Goal: Find specific page/section: Find specific page/section

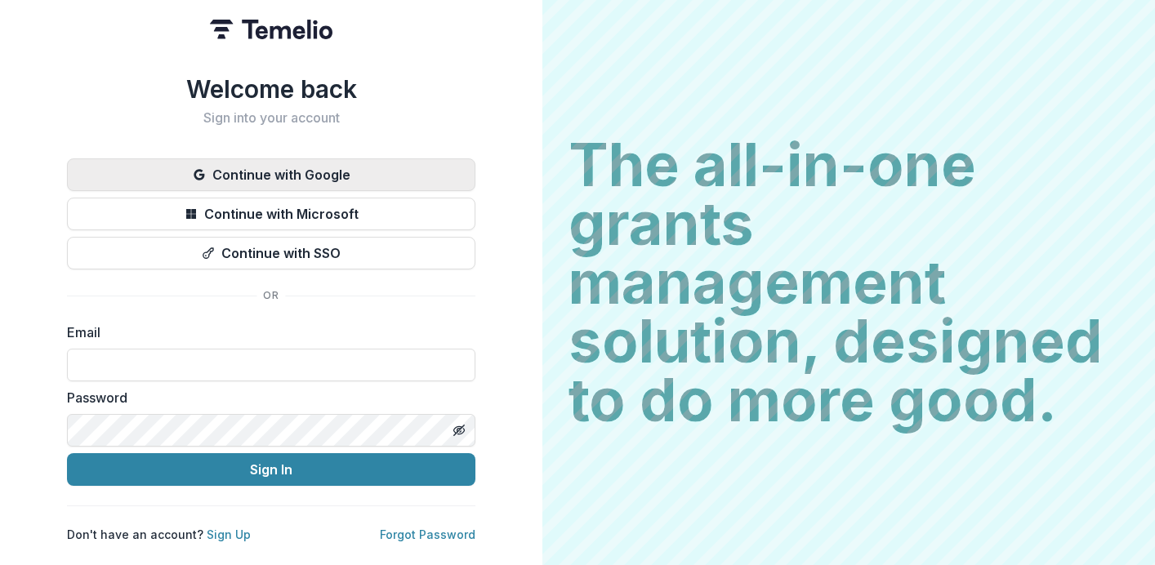
click at [354, 163] on button "Continue with Google" at bounding box center [271, 174] width 408 height 33
click at [331, 165] on button "Continue with Google" at bounding box center [271, 174] width 408 height 33
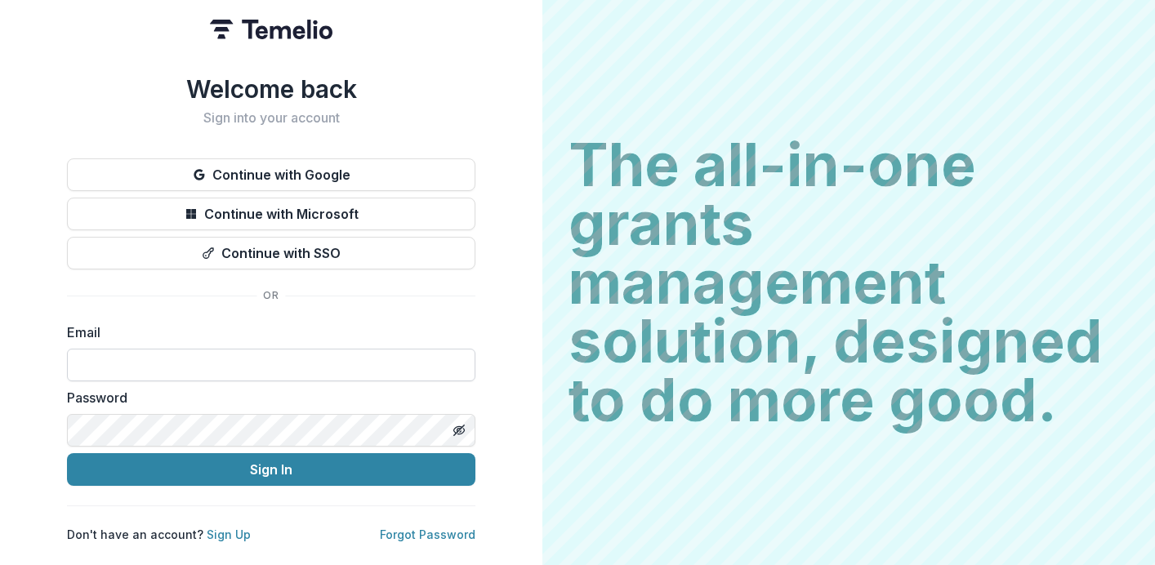
click at [173, 365] on input at bounding box center [271, 365] width 408 height 33
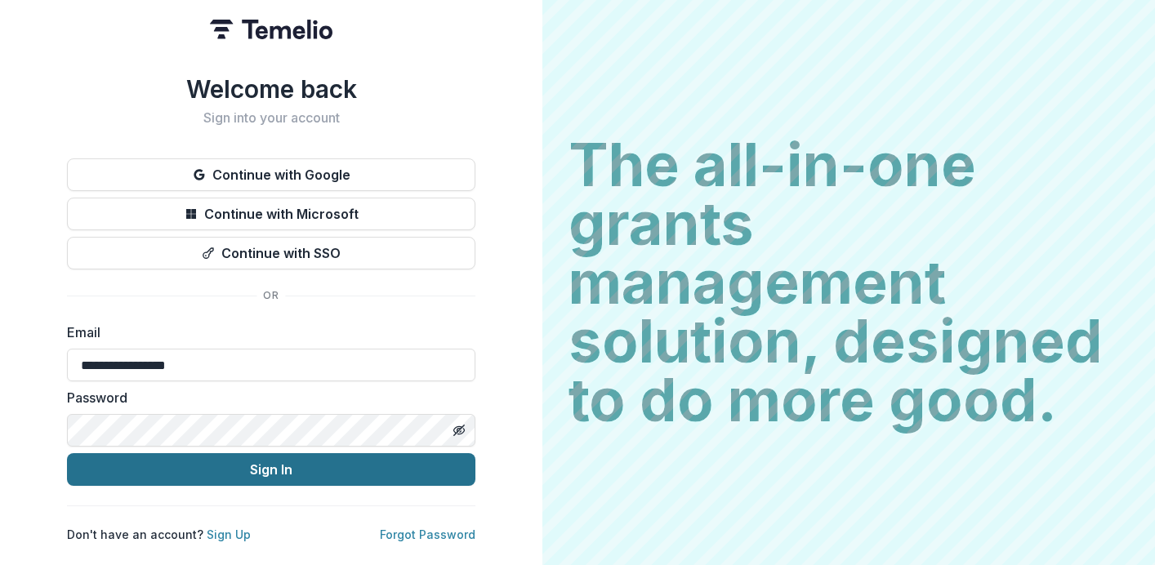
click at [426, 463] on button "Sign In" at bounding box center [271, 469] width 408 height 33
click at [292, 471] on button "Sign In" at bounding box center [271, 469] width 408 height 33
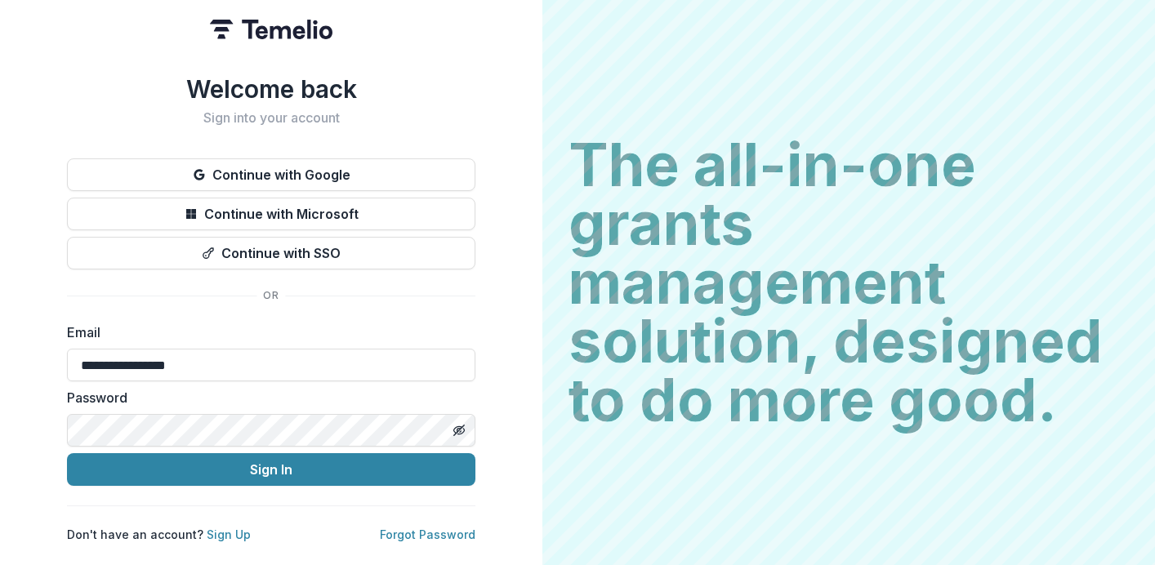
click at [310, 377] on form "**********" at bounding box center [271, 404] width 408 height 163
click at [308, 350] on input "**********" at bounding box center [271, 365] width 408 height 33
type input "**********"
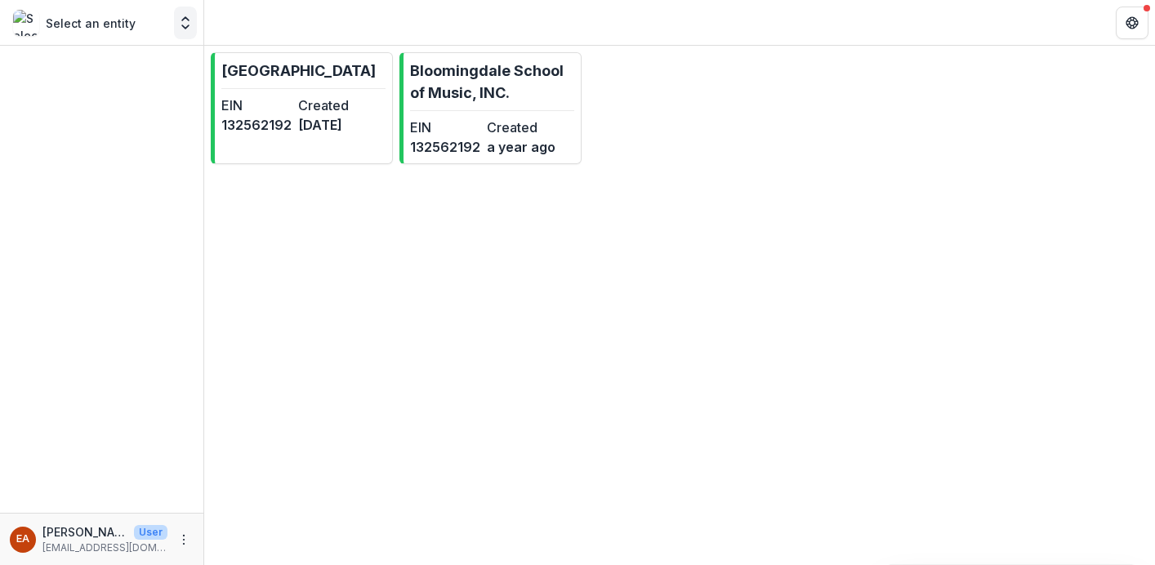
click at [187, 25] on icon "Open entity switcher" at bounding box center [185, 23] width 16 height 16
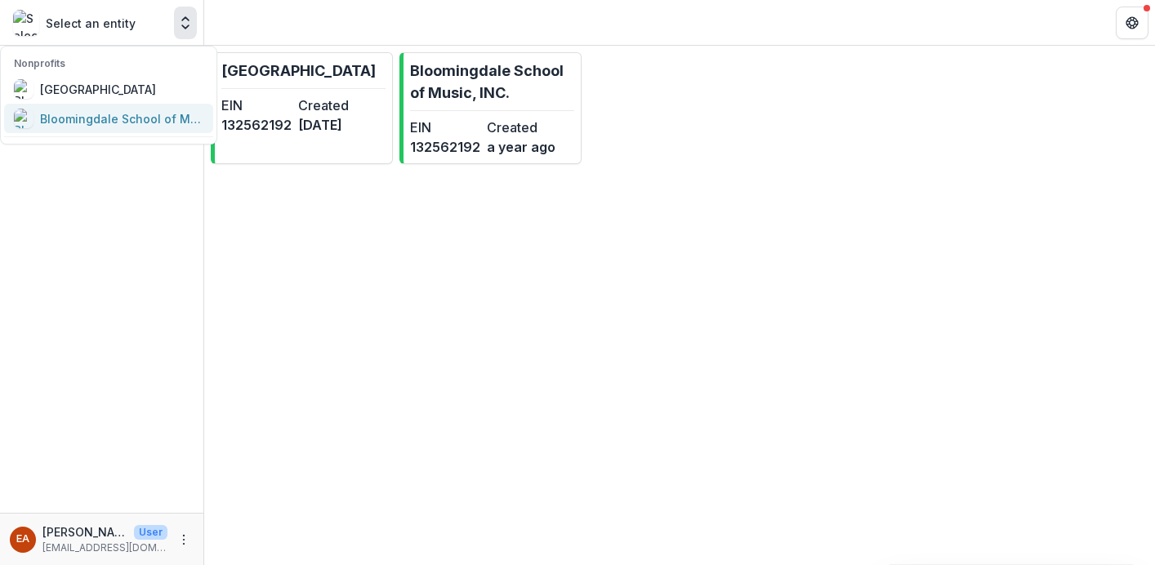
click at [127, 121] on div "Bloomingdale School of Music, INC." at bounding box center [121, 118] width 163 height 17
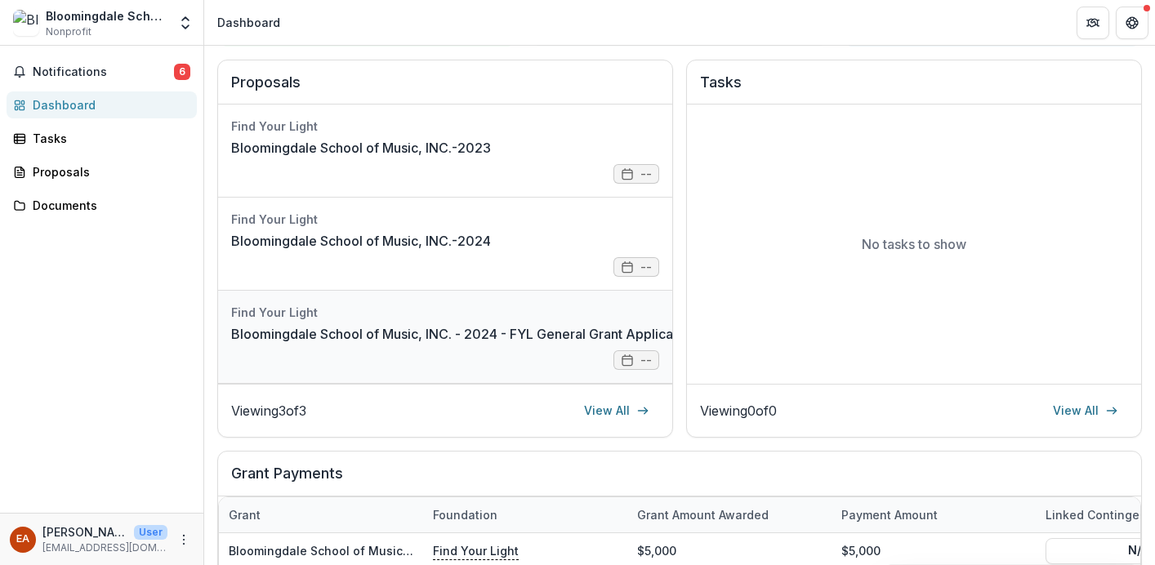
scroll to position [154, 0]
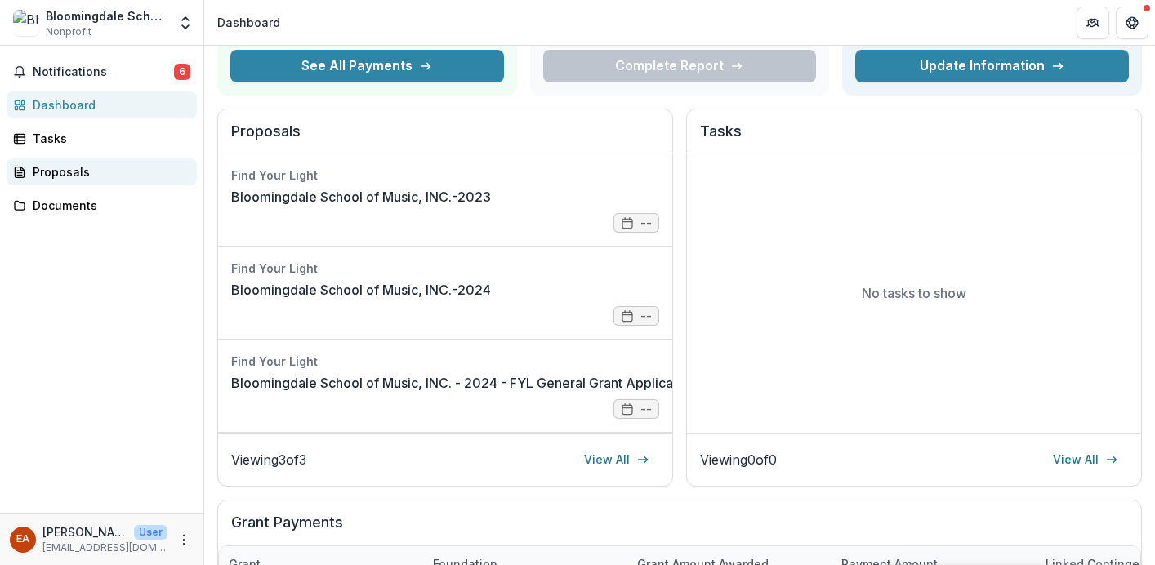
click at [55, 176] on div "Proposals" at bounding box center [108, 171] width 151 height 17
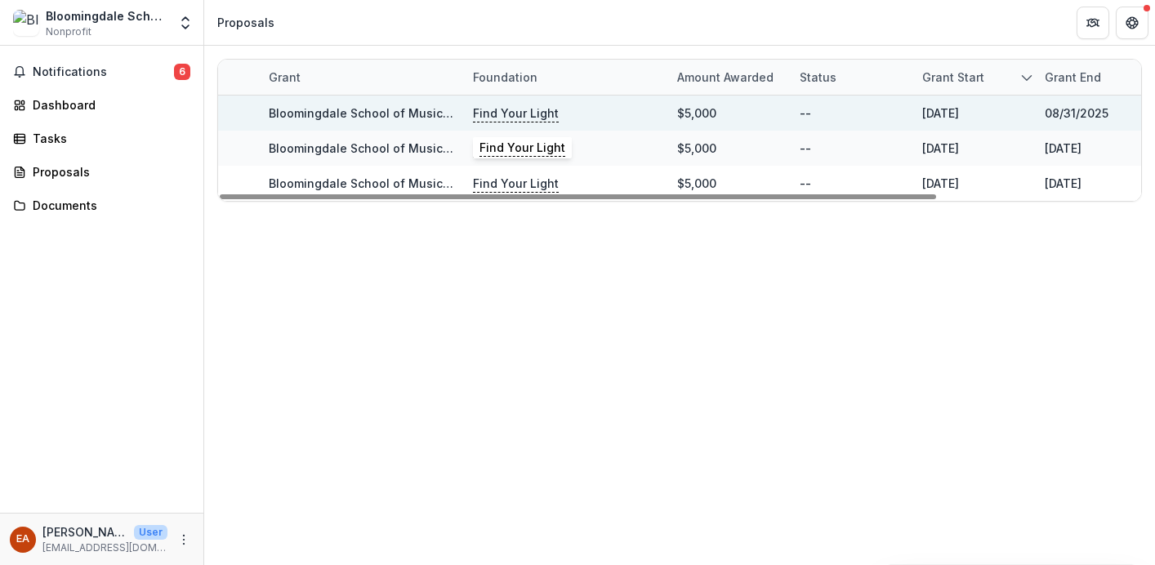
click at [535, 111] on p "Find Your Light" at bounding box center [516, 114] width 86 height 18
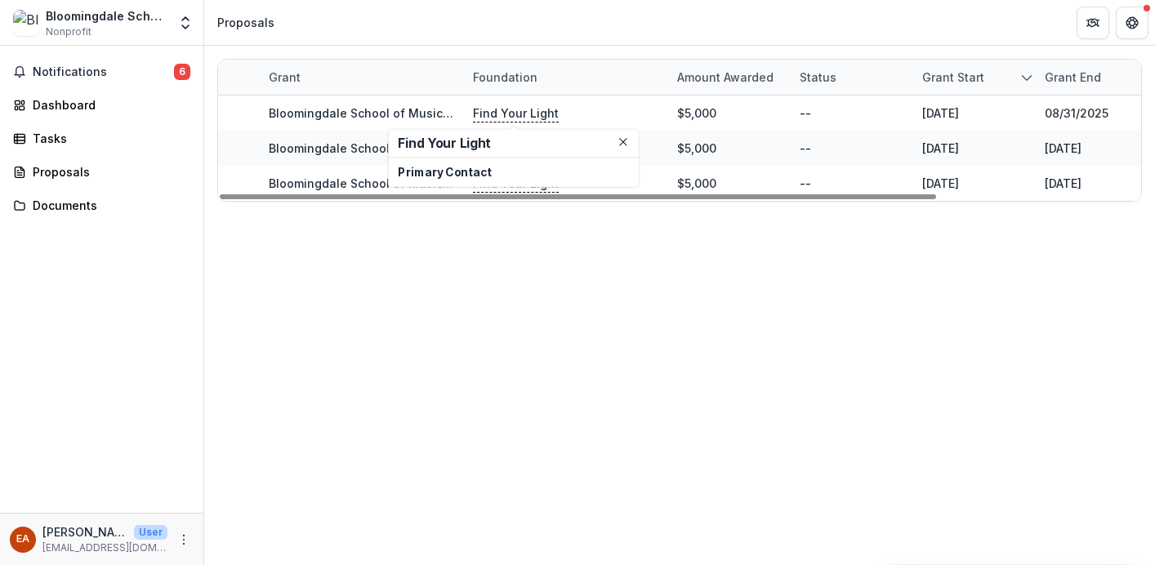
click at [310, 278] on div "Grant Foundation Amount awarded Status Grant start Grant end Due Date Report Du…" at bounding box center [679, 305] width 951 height 519
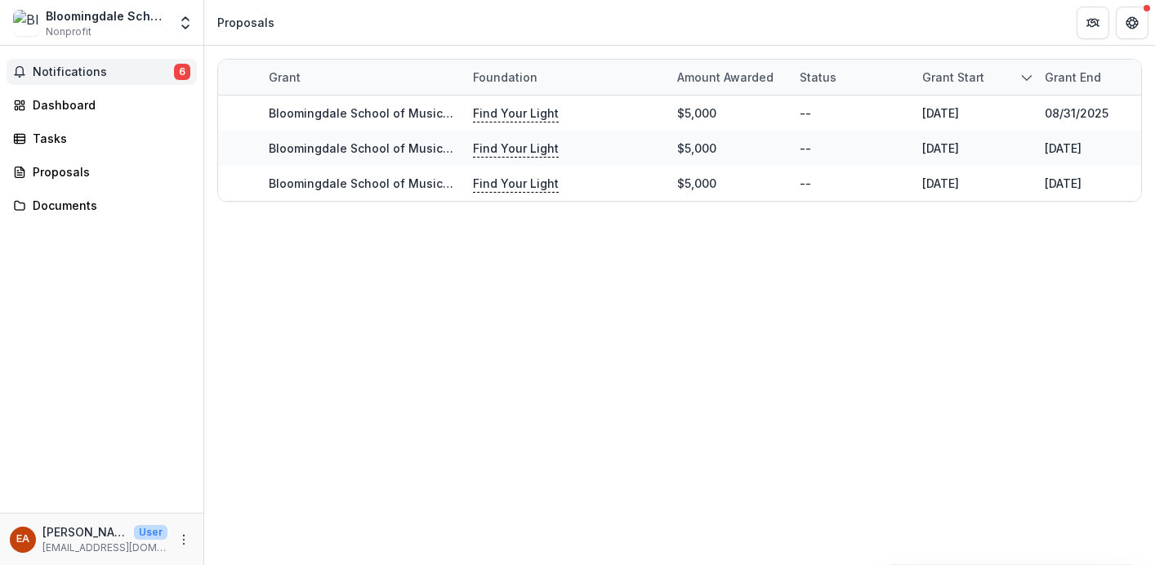
click at [80, 67] on span "Notifications" at bounding box center [103, 72] width 141 height 14
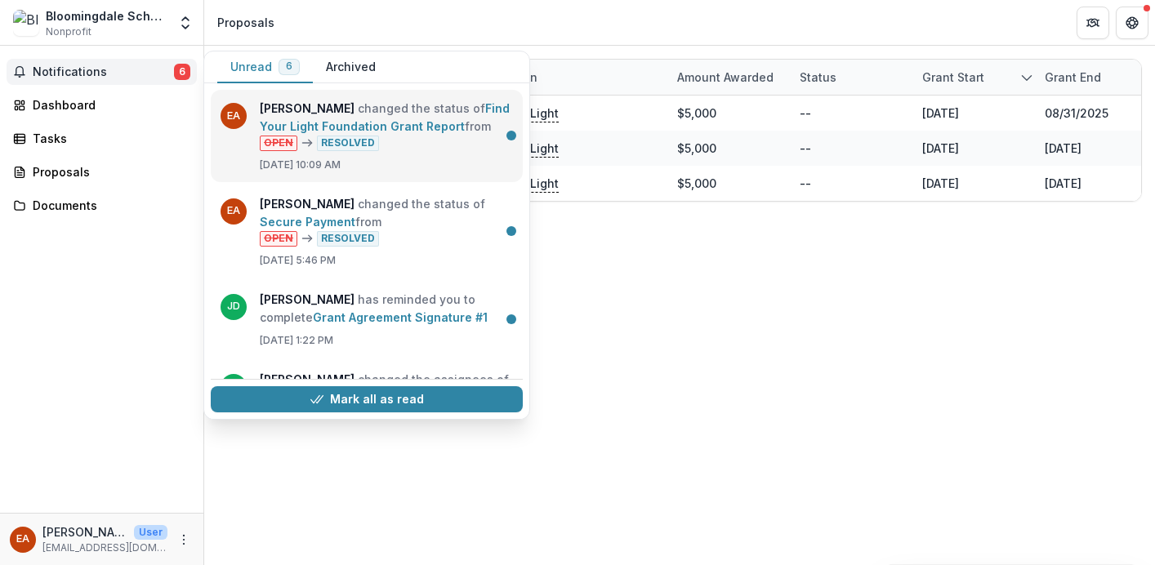
click at [478, 113] on link "Find Your Light Foundation Grant Report" at bounding box center [385, 117] width 250 height 32
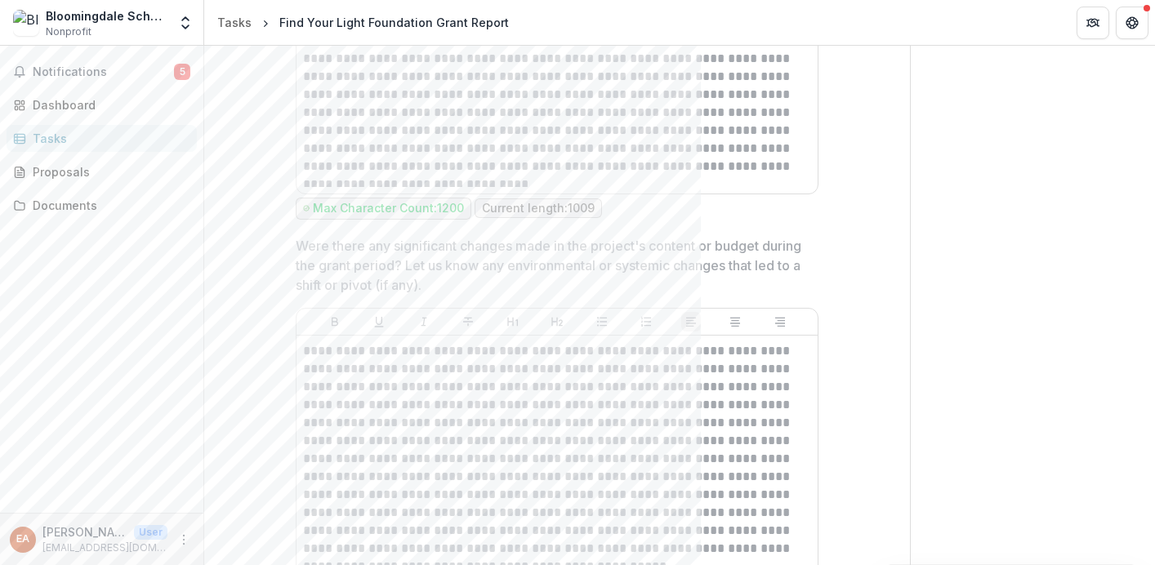
scroll to position [1205, 0]
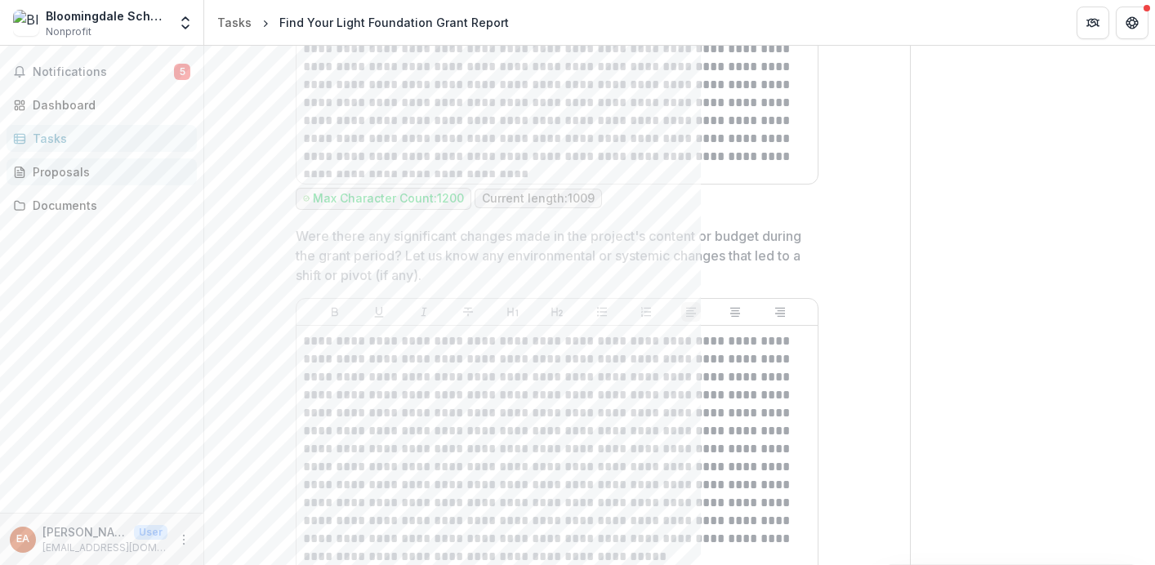
click at [118, 172] on div "Proposals" at bounding box center [108, 171] width 151 height 17
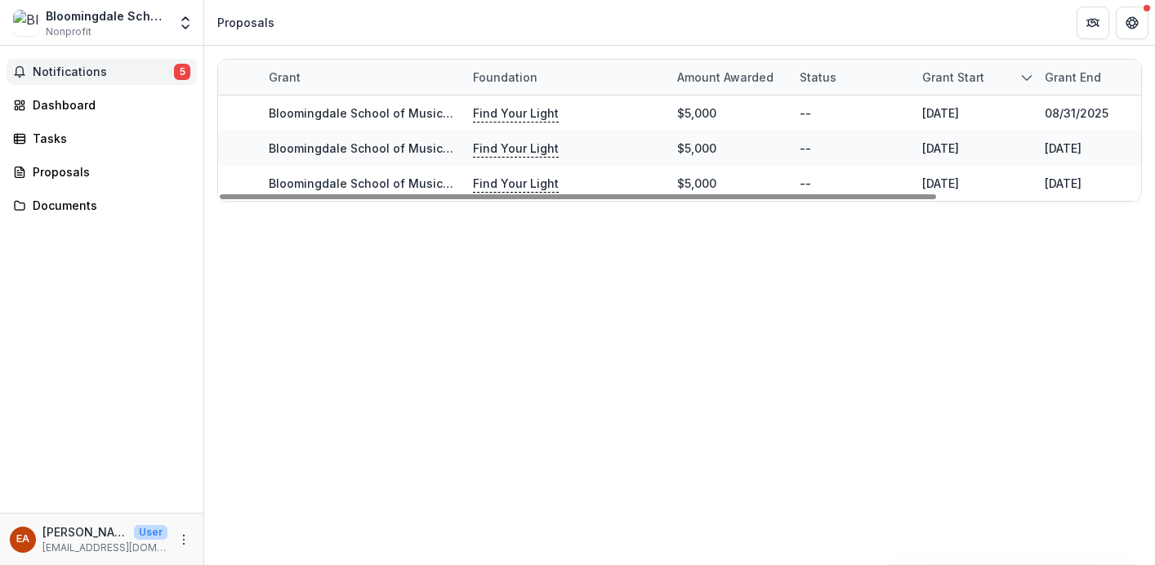
click at [117, 68] on span "Notifications" at bounding box center [103, 72] width 141 height 14
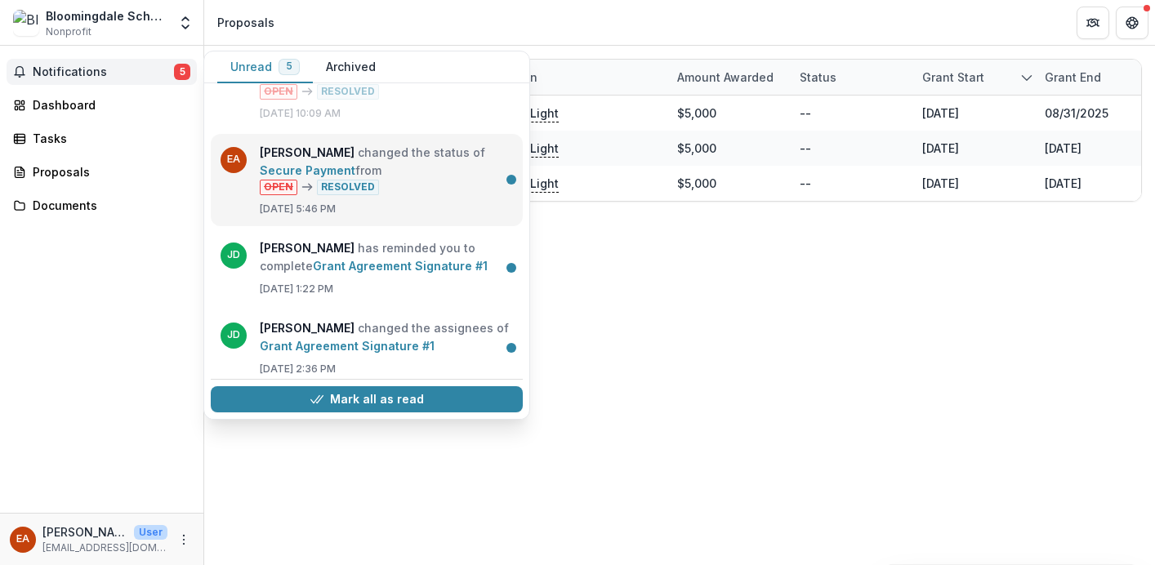
scroll to position [288, 0]
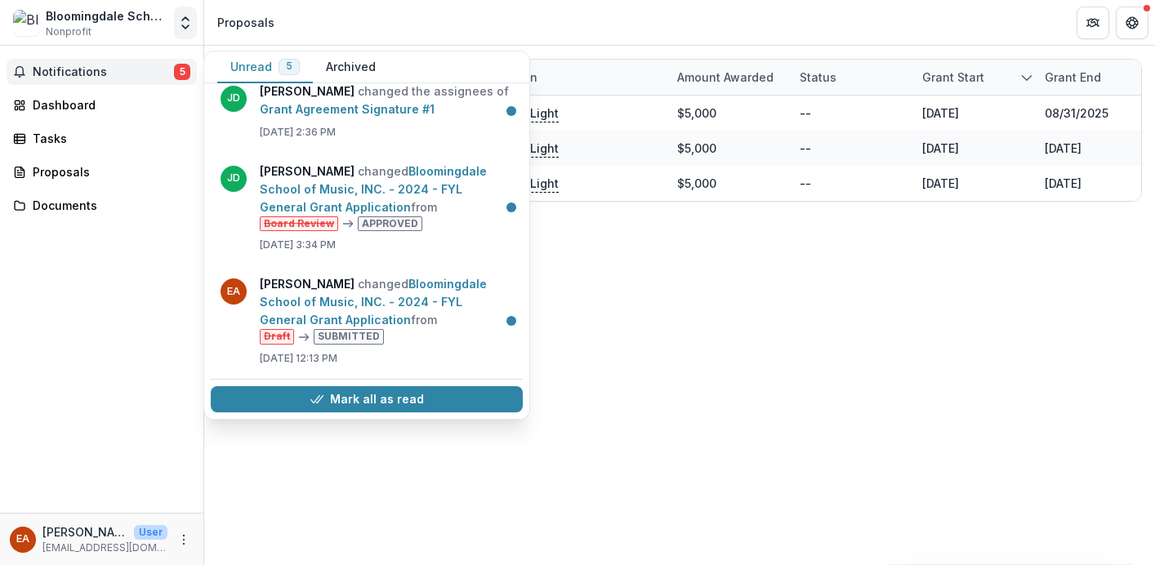
click at [189, 28] on icon "Open entity switcher" at bounding box center [185, 23] width 16 height 16
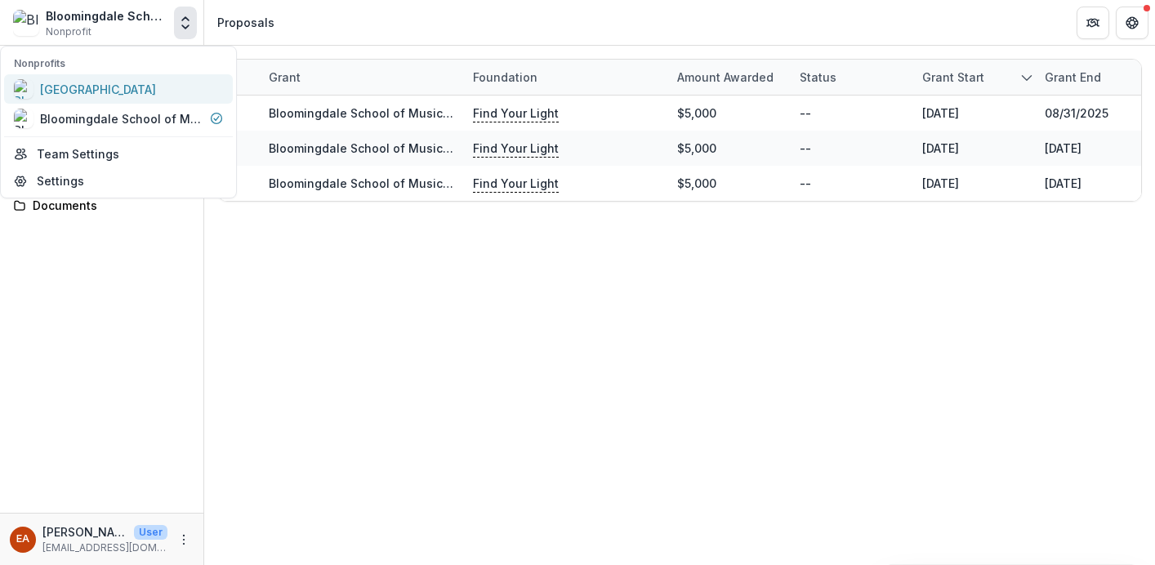
click at [130, 91] on div "[GEOGRAPHIC_DATA]" at bounding box center [98, 89] width 116 height 17
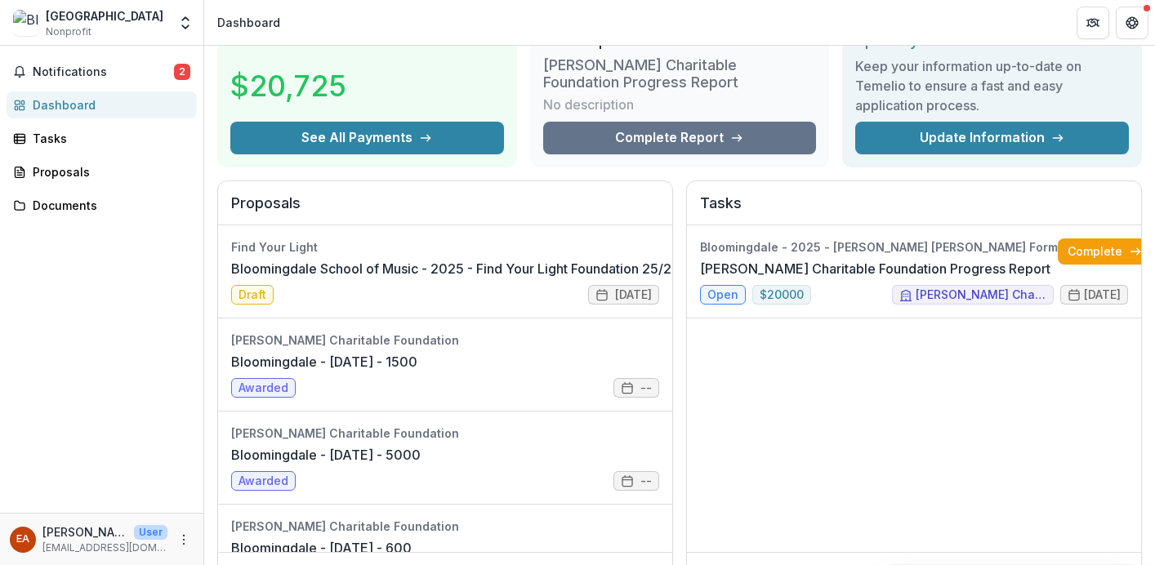
scroll to position [84, 0]
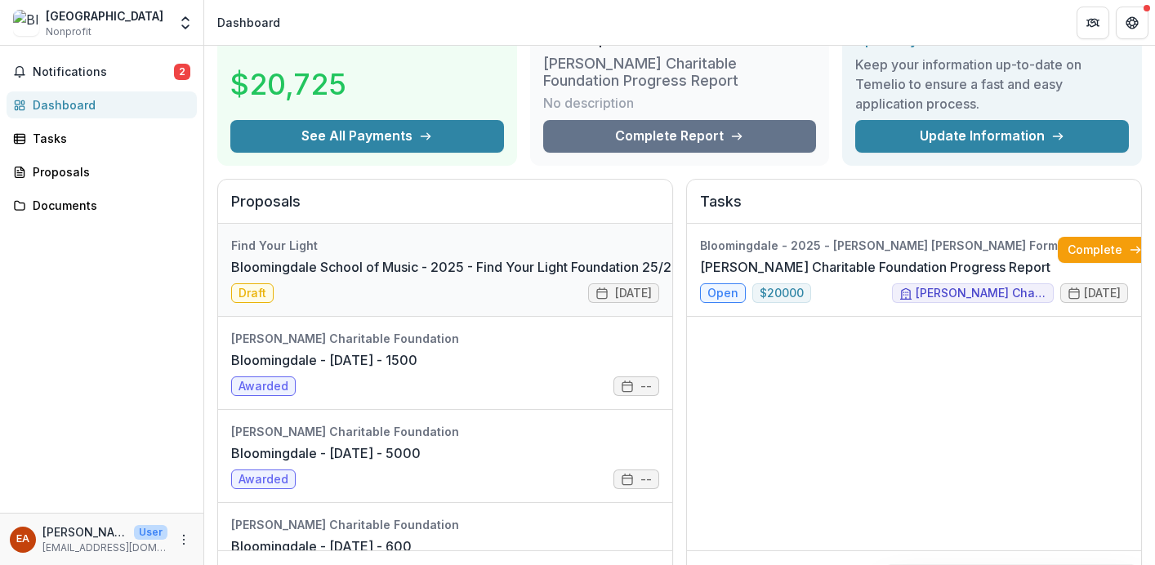
click at [405, 268] on link "Bloomingdale School of Music - 2025 - Find Your Light Foundation 25/26 RFP Gran…" at bounding box center [524, 267] width 586 height 20
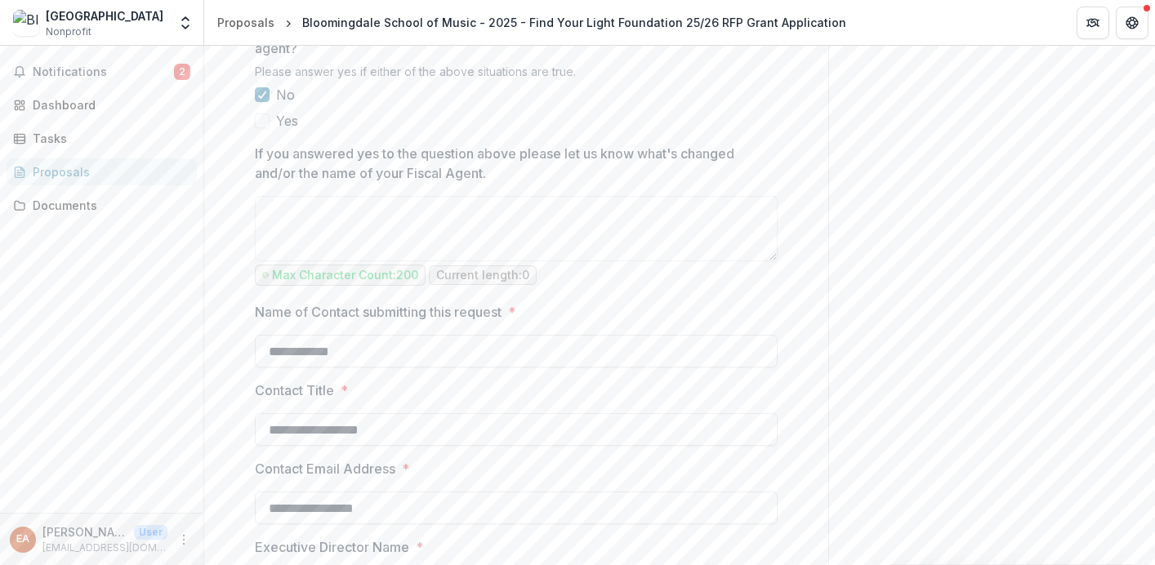
scroll to position [2253, 0]
